Goal: Information Seeking & Learning: Learn about a topic

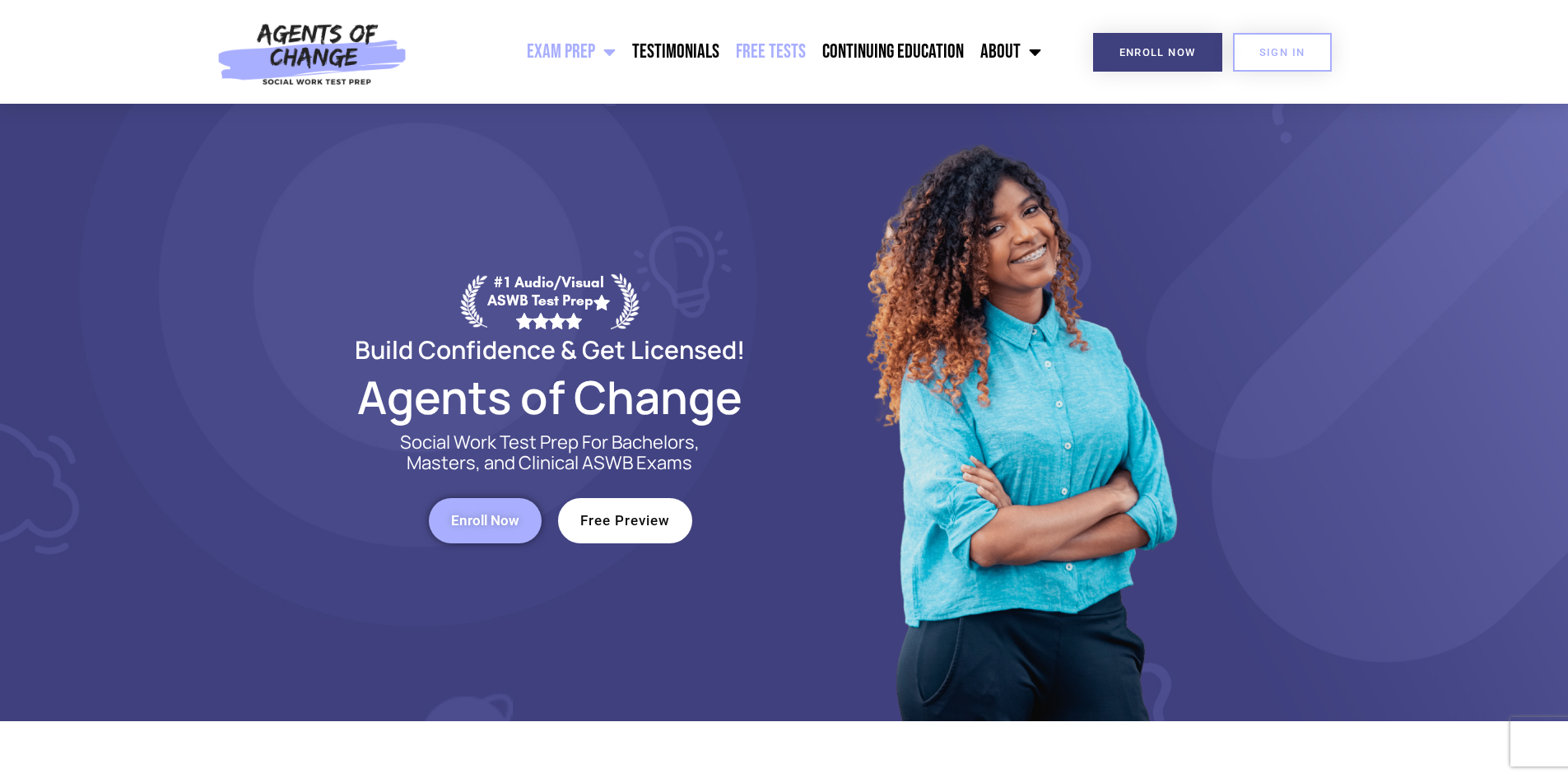
click at [794, 48] on link "Free Tests" at bounding box center [770, 51] width 86 height 41
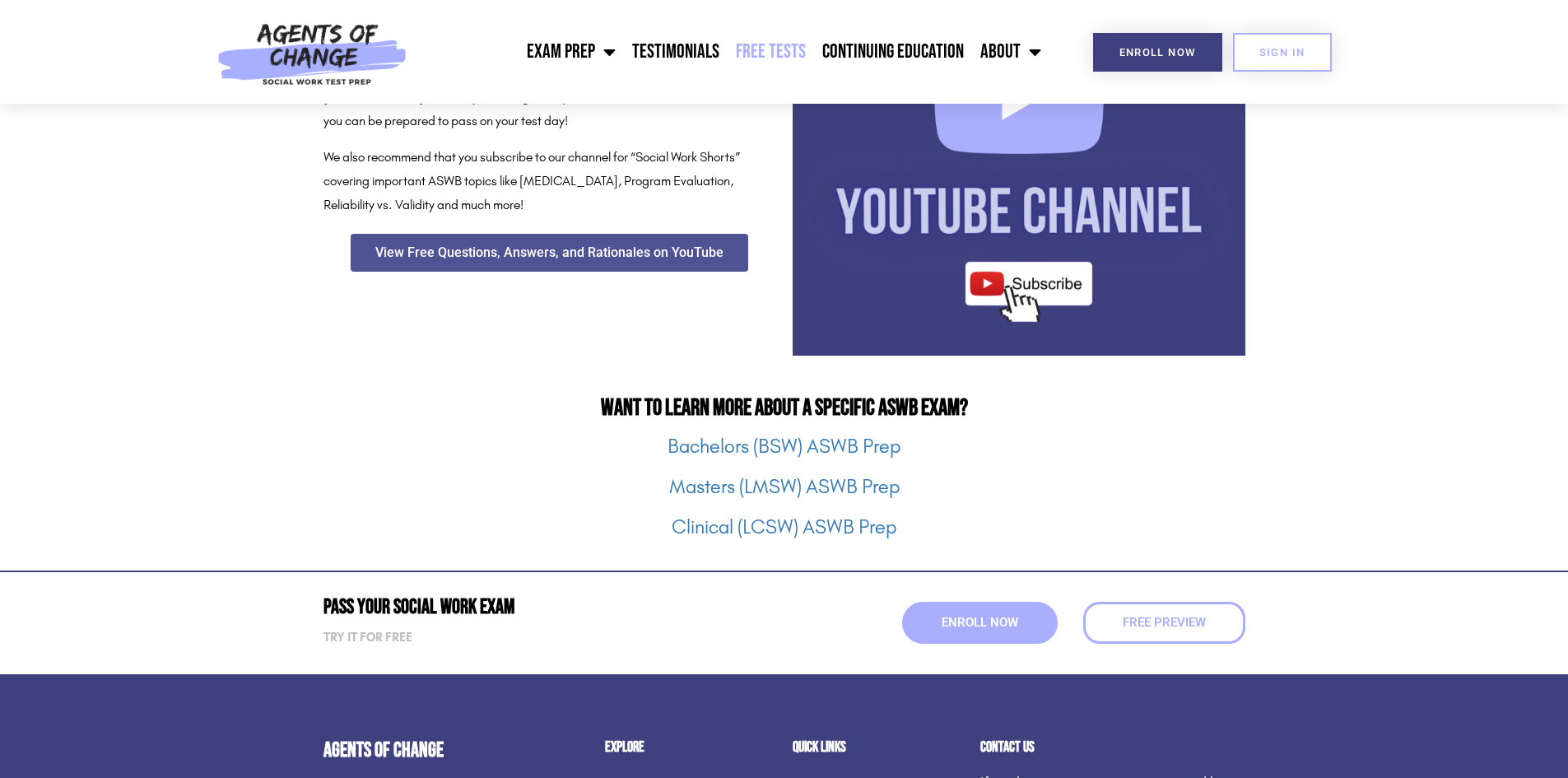
scroll to position [1893, 0]
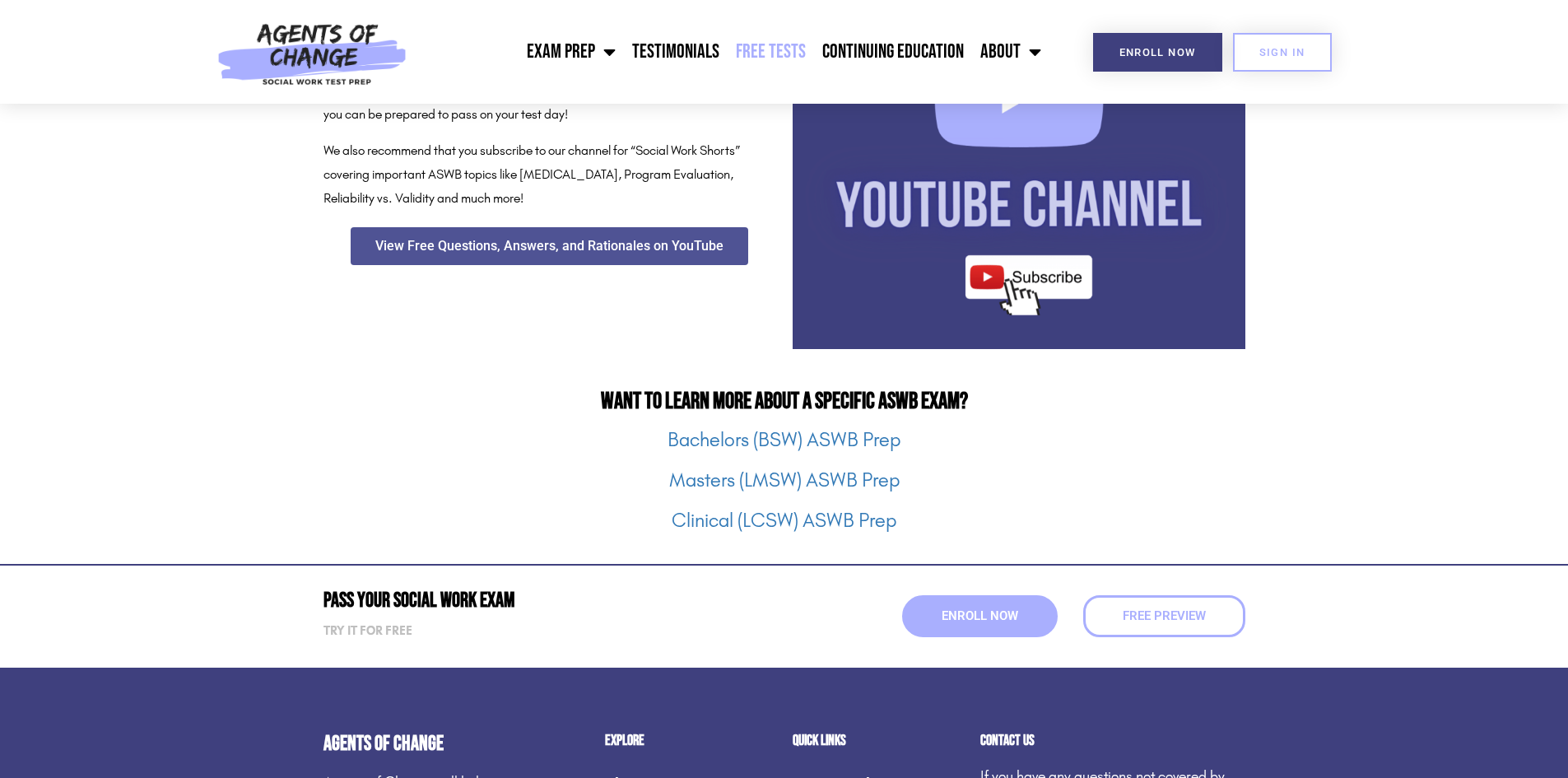
click at [346, 629] on strong "Try it for free" at bounding box center [368, 630] width 89 height 15
click at [1185, 628] on link "Free Preview" at bounding box center [1164, 616] width 179 height 46
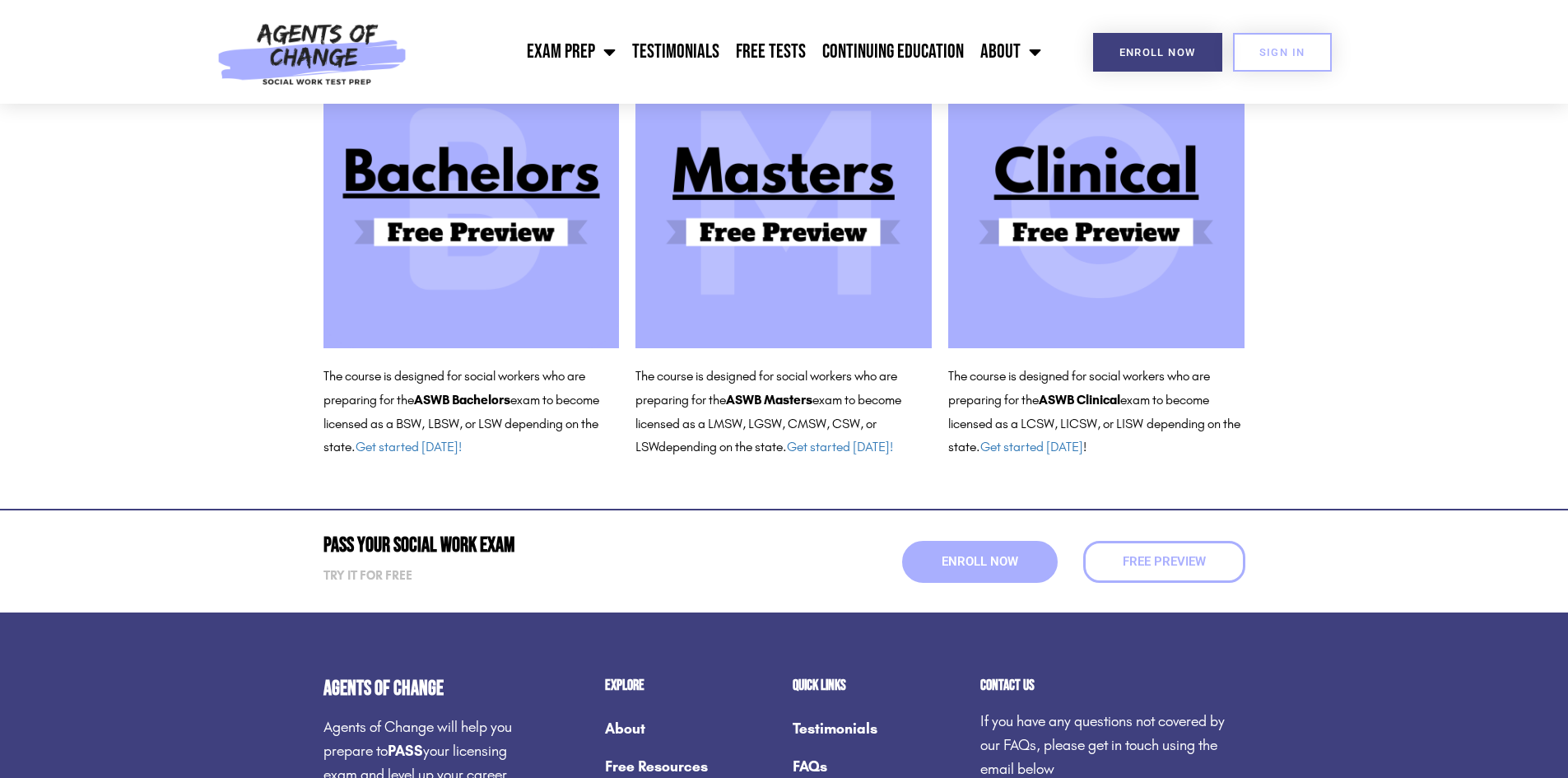
scroll to position [165, 0]
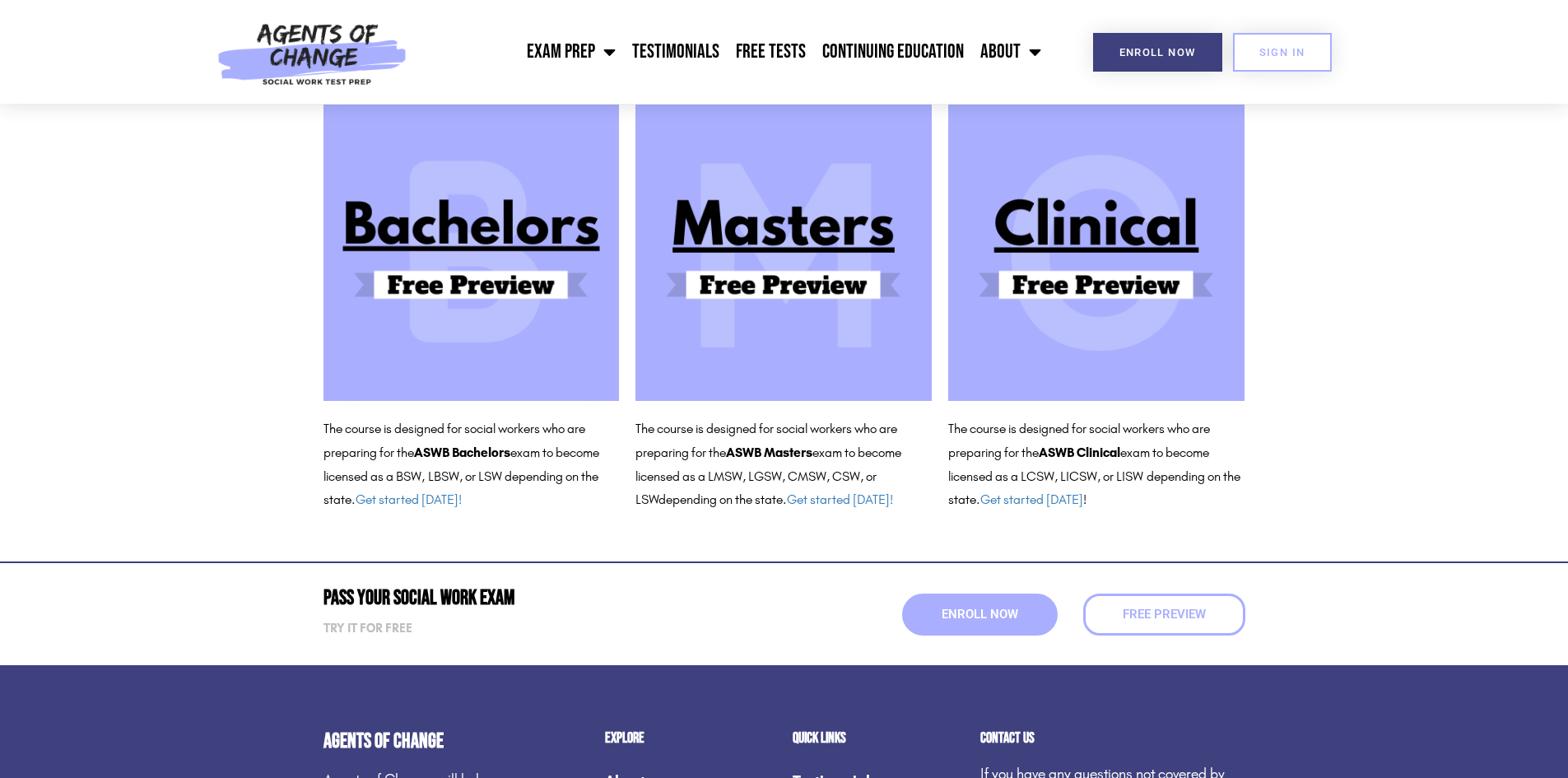
click at [751, 240] on img at bounding box center [783, 252] width 296 height 296
